Goal: Transaction & Acquisition: Purchase product/service

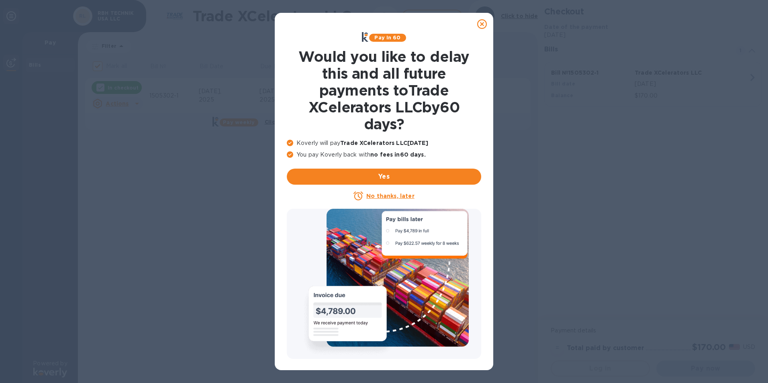
click at [393, 198] on u "No thanks, later" at bounding box center [390, 196] width 48 height 6
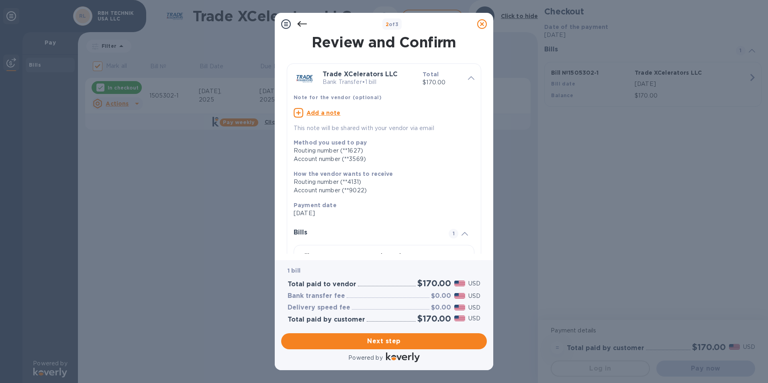
scroll to position [65, 0]
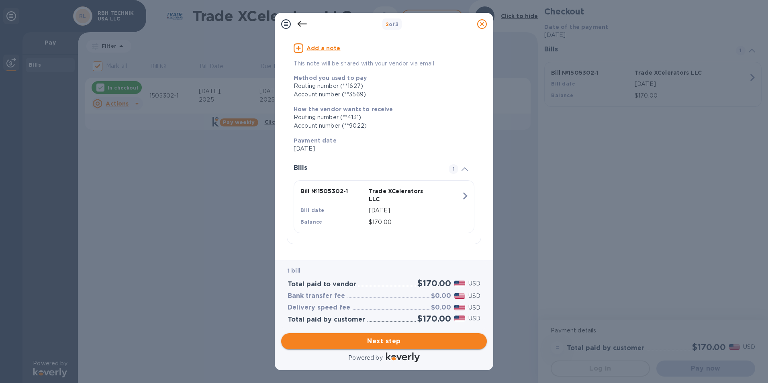
click at [374, 342] on span "Next step" at bounding box center [384, 342] width 193 height 10
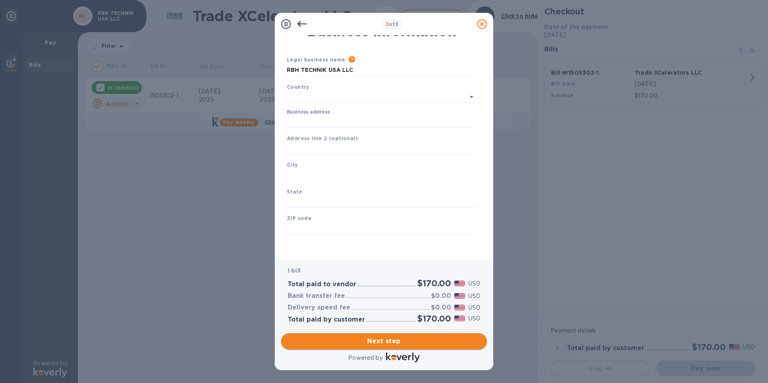
type input "[GEOGRAPHIC_DATA]"
click at [326, 124] on input "Business address" at bounding box center [382, 122] width 190 height 12
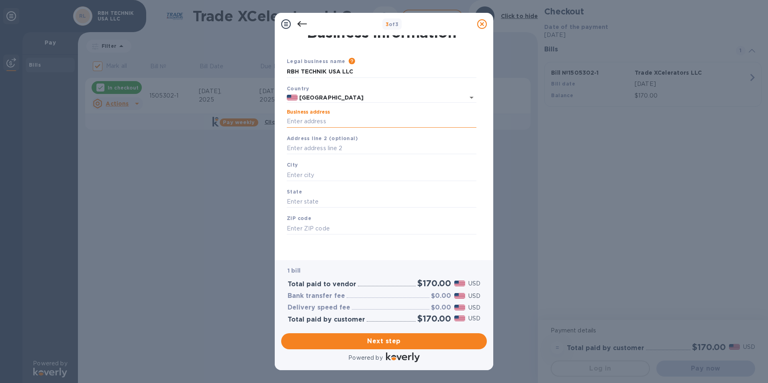
type input "[STREET_ADDRESS],"
type input "[GEOGRAPHIC_DATA]"
type input "AL"
type input "35242"
click at [350, 121] on input "[STREET_ADDRESS]," at bounding box center [382, 122] width 190 height 12
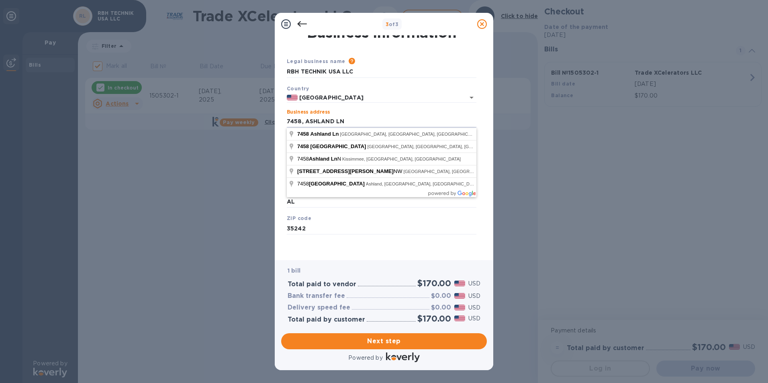
type input "7458, ASHLAND LN"
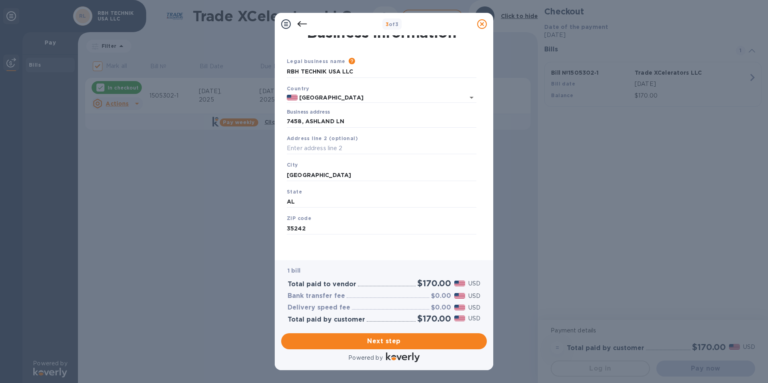
click at [274, 116] on div "3 of 3 Business Information Legal business name Please provide the legal name t…" at bounding box center [384, 191] width 768 height 383
click at [301, 151] on input "text" at bounding box center [382, 149] width 190 height 12
click at [344, 175] on input "[GEOGRAPHIC_DATA]" at bounding box center [382, 175] width 190 height 12
type input "[GEOGRAPHIC_DATA]"
click at [304, 203] on input "AL" at bounding box center [382, 202] width 190 height 12
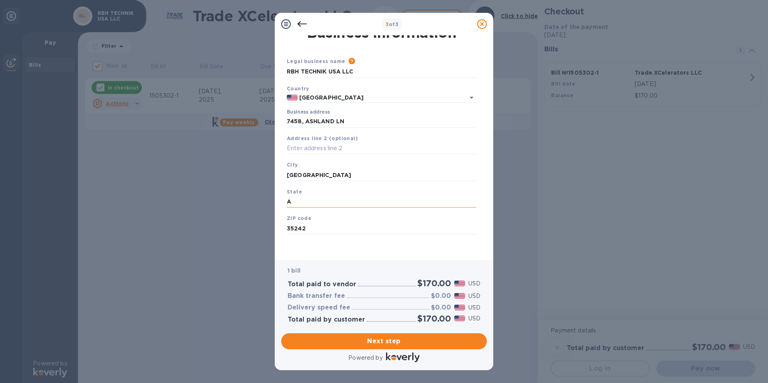
type input "AL"
click at [314, 232] on input "35242" at bounding box center [382, 229] width 190 height 12
type input "35242"
click at [369, 340] on span "Next step" at bounding box center [384, 342] width 193 height 10
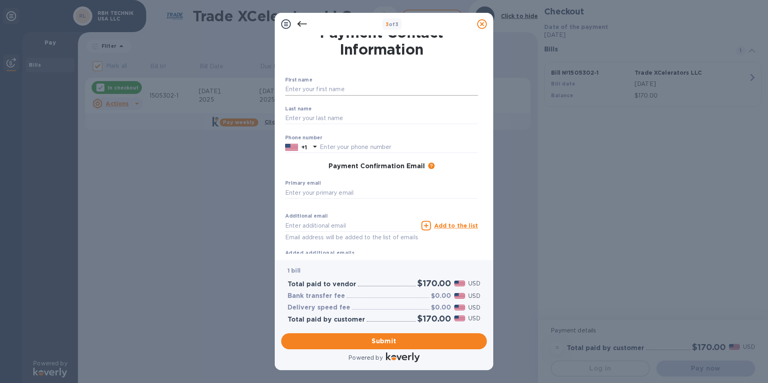
click at [330, 88] on input "text" at bounding box center [381, 90] width 193 height 12
click at [513, 180] on div "3 of 3 Payment Contact Information First name ​ Last name ​ Phone number +1 Pay…" at bounding box center [384, 191] width 768 height 383
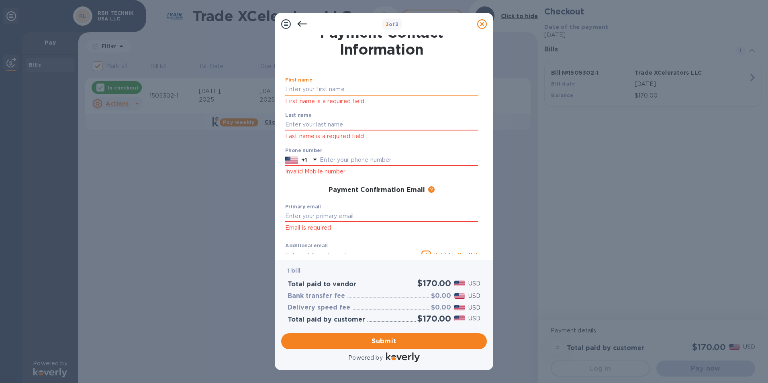
click at [351, 89] on input "text" at bounding box center [381, 90] width 193 height 12
click at [402, 90] on input "text" at bounding box center [381, 90] width 193 height 12
type input "RBH TECHNIK USA LLC"
click at [338, 157] on div "Phone number +1 Invalid Mobile number" at bounding box center [381, 162] width 193 height 29
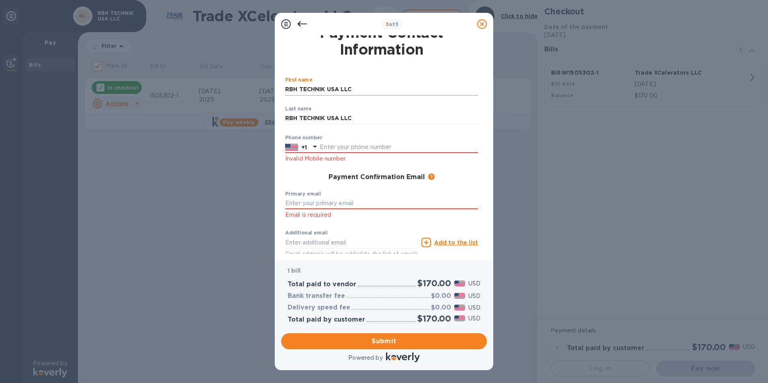
click at [356, 92] on input "RBH TECHNIK USA LLC" at bounding box center [381, 90] width 193 height 12
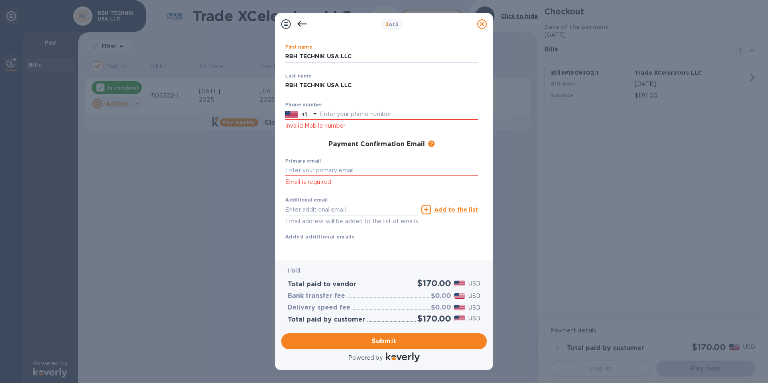
scroll to position [52, 0]
click at [365, 165] on input "text" at bounding box center [381, 171] width 193 height 12
type input "[EMAIL_ADDRESS][DOMAIN_NAME]"
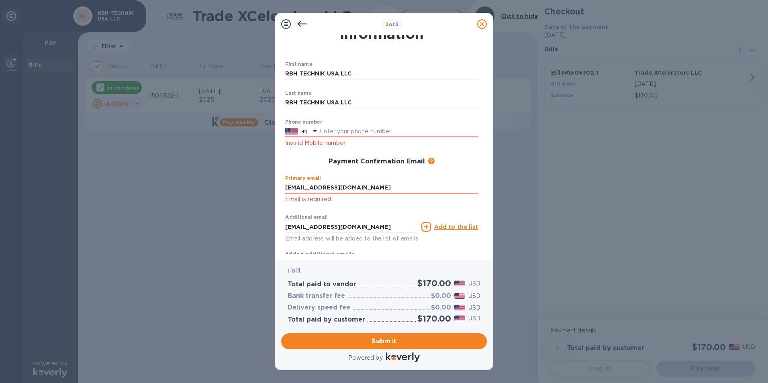
scroll to position [12, 0]
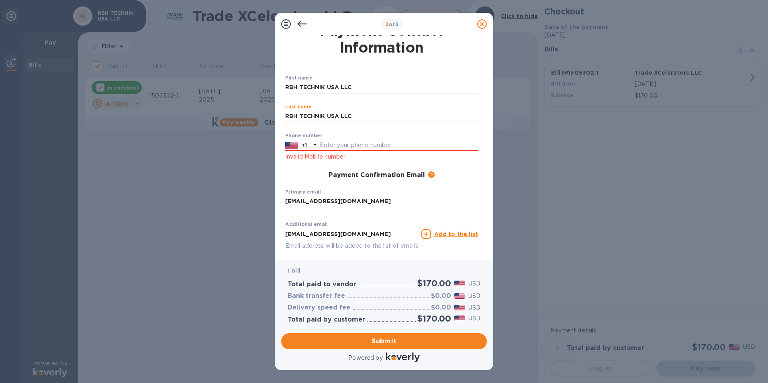
click at [352, 117] on input "RBH TECHNIK USA LLC" at bounding box center [381, 116] width 193 height 12
drag, startPoint x: 354, startPoint y: 117, endPoint x: 207, endPoint y: 110, distance: 147.6
click at [207, 110] on div "3 of 3 Payment Contact Information First name RBH TECHNIK USA LLC ​ Last name R…" at bounding box center [384, 191] width 768 height 383
type input "KAUR"
drag, startPoint x: 362, startPoint y: 88, endPoint x: 175, endPoint y: 80, distance: 187.8
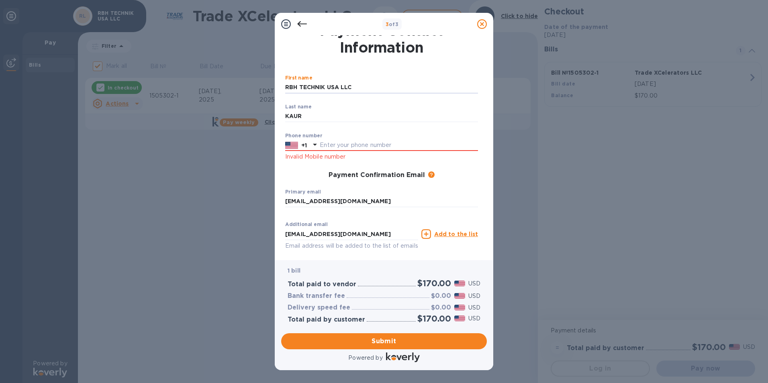
click at [175, 80] on div "3 of 3 Payment Contact Information First name RBH TECHNIK USA LLC ​ Last name […" at bounding box center [384, 191] width 768 height 383
type input "BISMAN"
click at [330, 143] on input "text" at bounding box center [399, 145] width 158 height 12
paste input "[PHONE_NUMBER]"
drag, startPoint x: 326, startPoint y: 145, endPoint x: 313, endPoint y: 143, distance: 13.1
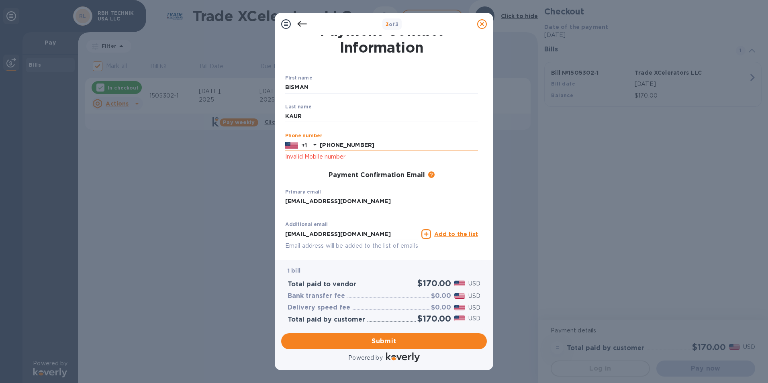
click at [313, 143] on div "+1 [PHONE_NUMBER]" at bounding box center [381, 145] width 193 height 12
click at [344, 183] on div "First name [PERSON_NAME] ​ Last name [PERSON_NAME] ​ Phone number [PHONE_NUMBER…" at bounding box center [381, 170] width 199 height 197
click at [360, 147] on input "2059467300" at bounding box center [399, 145] width 158 height 12
click at [320, 160] on p "Invalid Mobile number" at bounding box center [381, 156] width 193 height 9
click at [366, 145] on input "2059467300" at bounding box center [399, 145] width 158 height 12
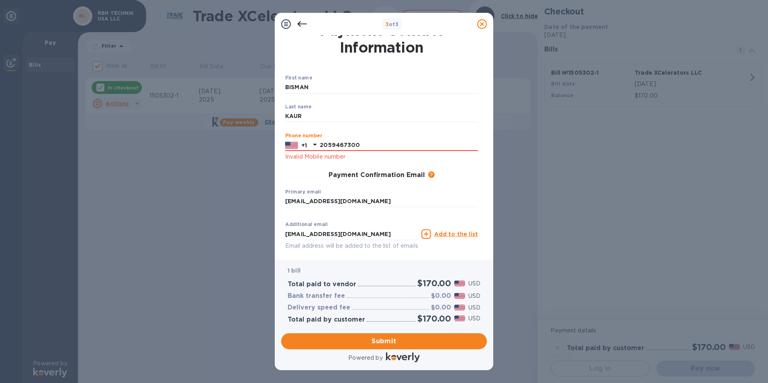
click at [309, 171] on div "Payment Confirmation Email The added email addresses will be used to send the p…" at bounding box center [381, 175] width 199 height 14
click at [360, 146] on input "2059467300" at bounding box center [399, 145] width 158 height 12
click at [319, 156] on p "Invalid Mobile number" at bounding box center [381, 156] width 193 height 9
click at [353, 145] on input "2059467300" at bounding box center [399, 145] width 158 height 12
click at [319, 171] on div "Payment Confirmation Email The added email addresses will be used to send the p…" at bounding box center [381, 175] width 199 height 14
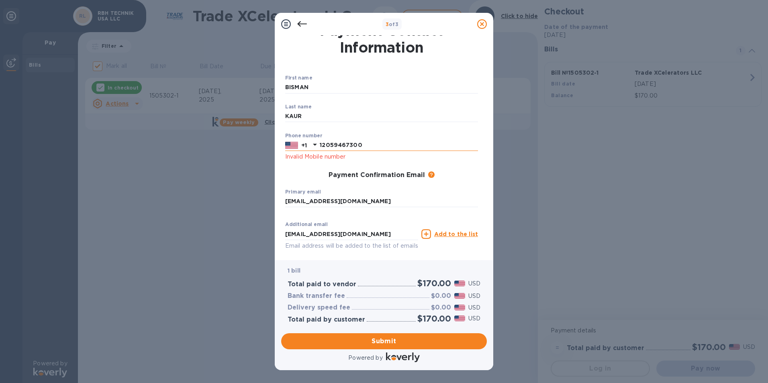
click at [299, 148] on div at bounding box center [292, 145] width 16 height 12
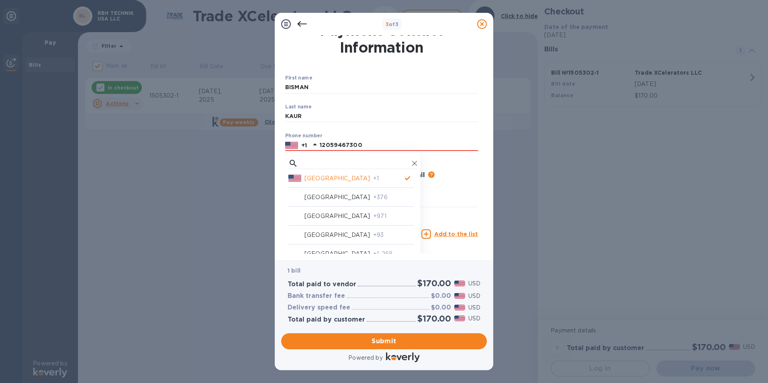
click at [312, 176] on p "[GEOGRAPHIC_DATA]" at bounding box center [337, 178] width 65 height 8
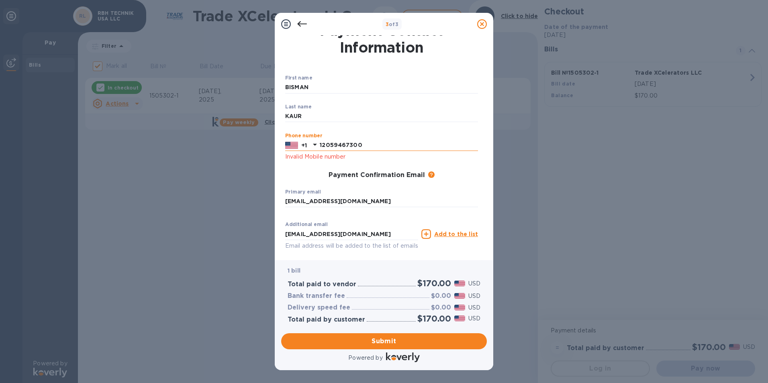
drag, startPoint x: 324, startPoint y: 145, endPoint x: 315, endPoint y: 143, distance: 9.1
click at [315, 143] on div "[PHONE_NUMBER]" at bounding box center [381, 145] width 193 height 12
type input "2059467300"
click at [307, 177] on div "Payment Confirmation Email The added email addresses will be used to send the p…" at bounding box center [381, 176] width 193 height 8
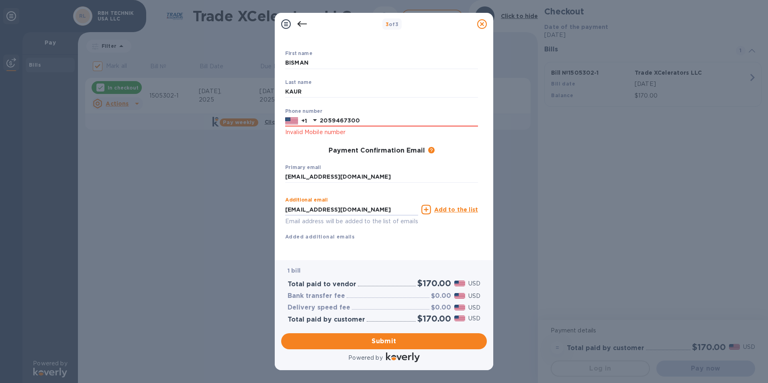
drag, startPoint x: 343, startPoint y: 200, endPoint x: 276, endPoint y: 195, distance: 67.3
click at [276, 195] on div "Payment Contact Information First name [PERSON_NAME] ​ Last name [PERSON_NAME] …" at bounding box center [384, 147] width 219 height 225
click at [359, 171] on input "[EMAIL_ADDRESS][DOMAIN_NAME]" at bounding box center [381, 177] width 193 height 12
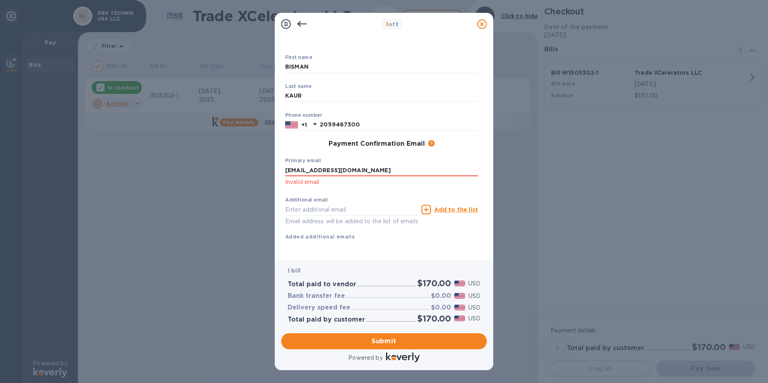
click at [348, 250] on div "First name [PERSON_NAME] ​ Last name [PERSON_NAME] ​ Phone number [PHONE_NUMBER…" at bounding box center [381, 154] width 193 height 199
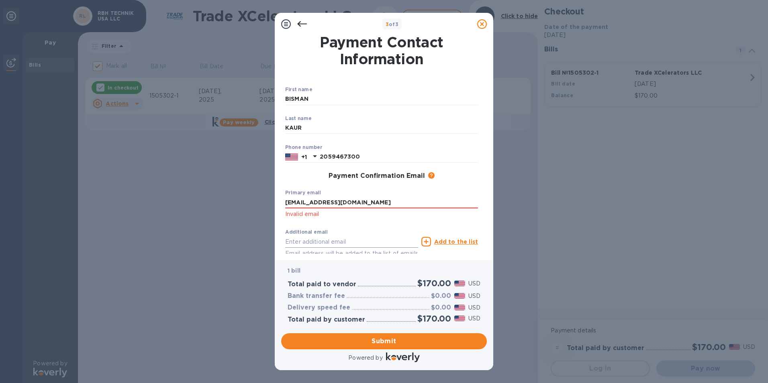
scroll to position [41, 0]
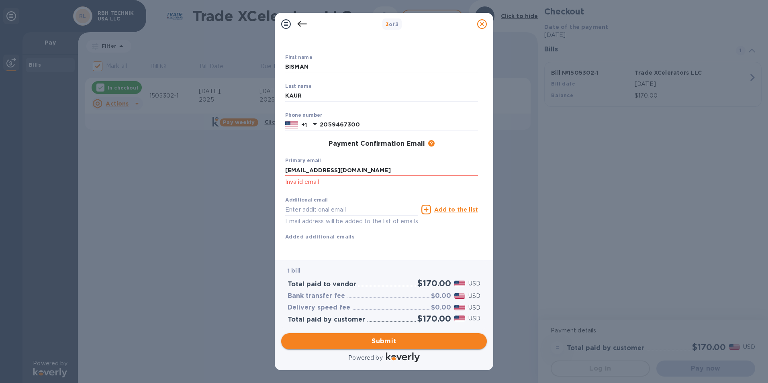
click at [376, 341] on span "Submit" at bounding box center [384, 342] width 193 height 10
click at [349, 164] on input "[EMAIL_ADDRESS][DOMAIN_NAME]" at bounding box center [381, 170] width 193 height 12
type input "[EMAIL_ADDRESS][DOMAIN_NAME]"
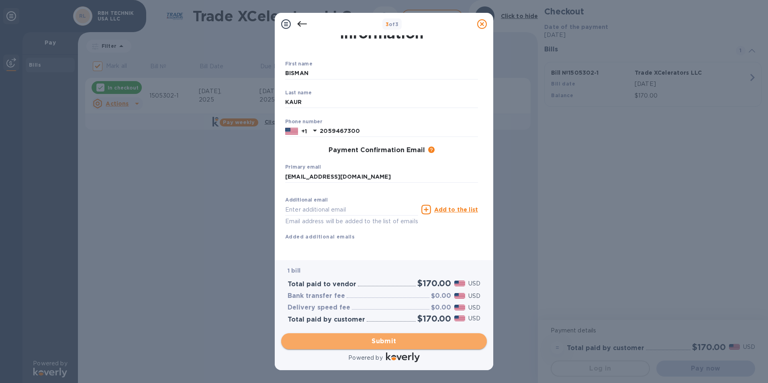
click at [358, 340] on span "Submit" at bounding box center [384, 342] width 193 height 10
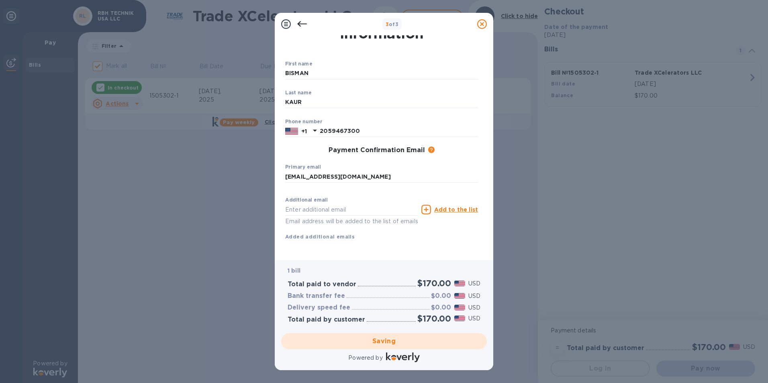
checkbox input "false"
